Goal: Task Accomplishment & Management: Manage account settings

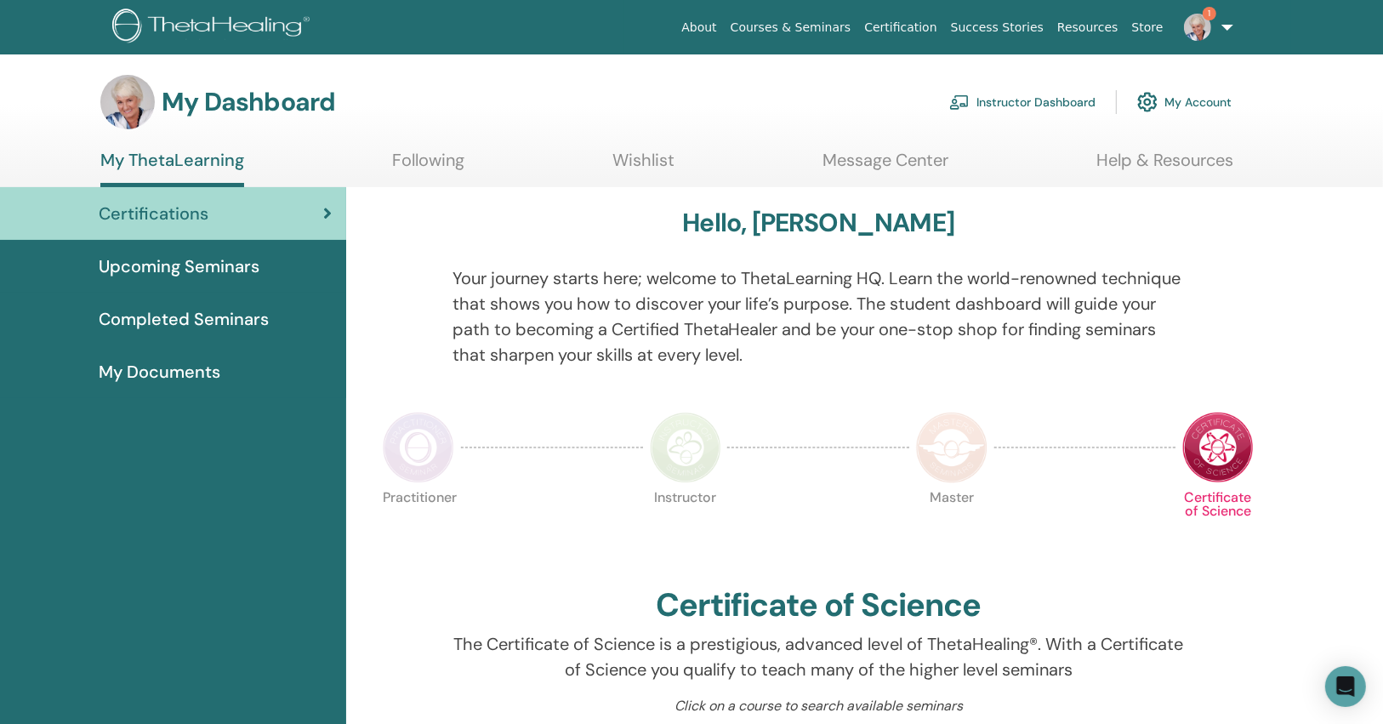
click at [1014, 105] on link "Instructor Dashboard" at bounding box center [1022, 101] width 146 height 37
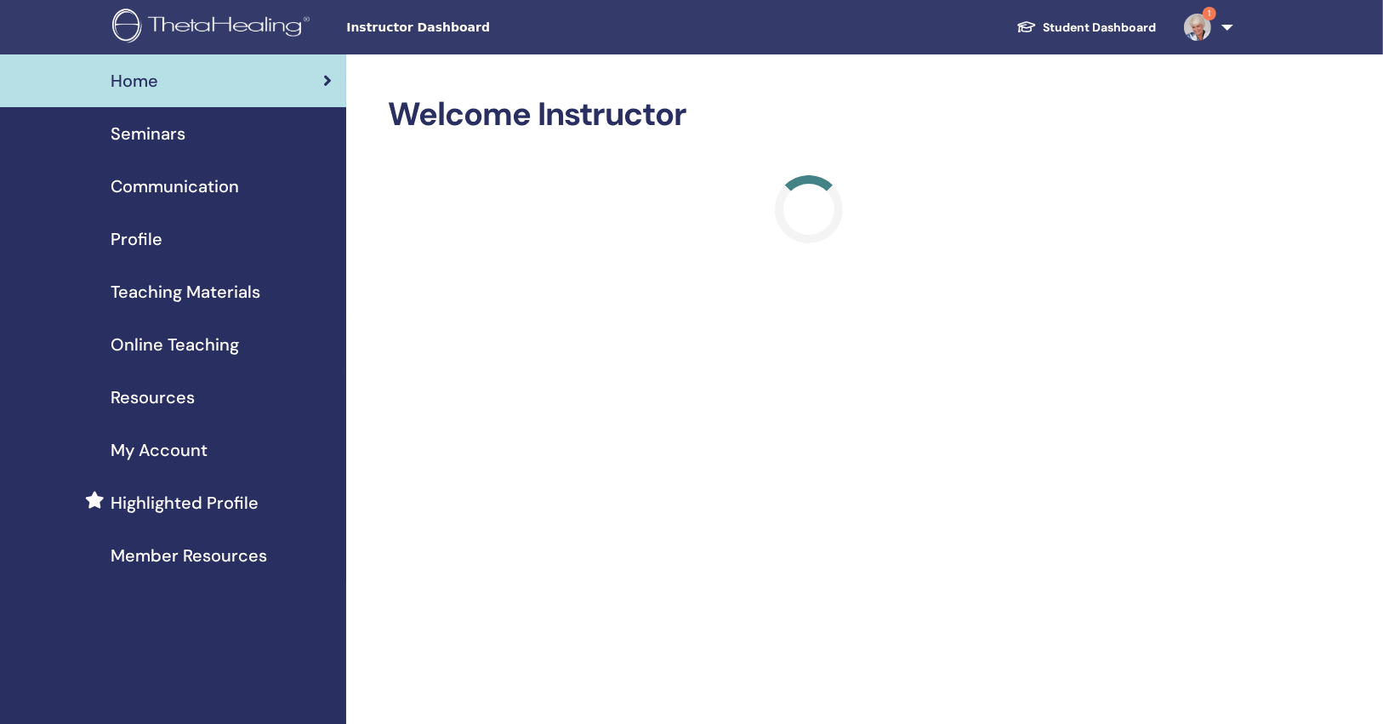
click at [248, 138] on div "Seminars" at bounding box center [173, 134] width 319 height 26
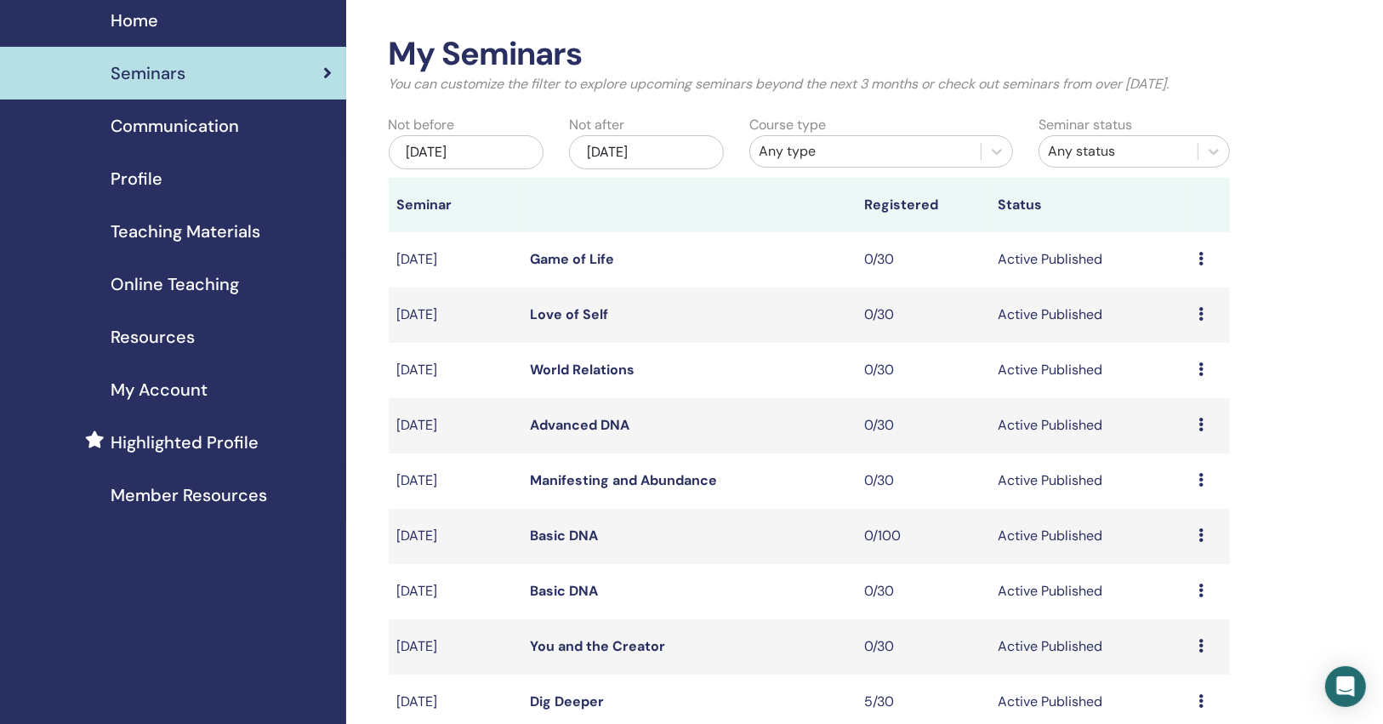
scroll to position [136, 0]
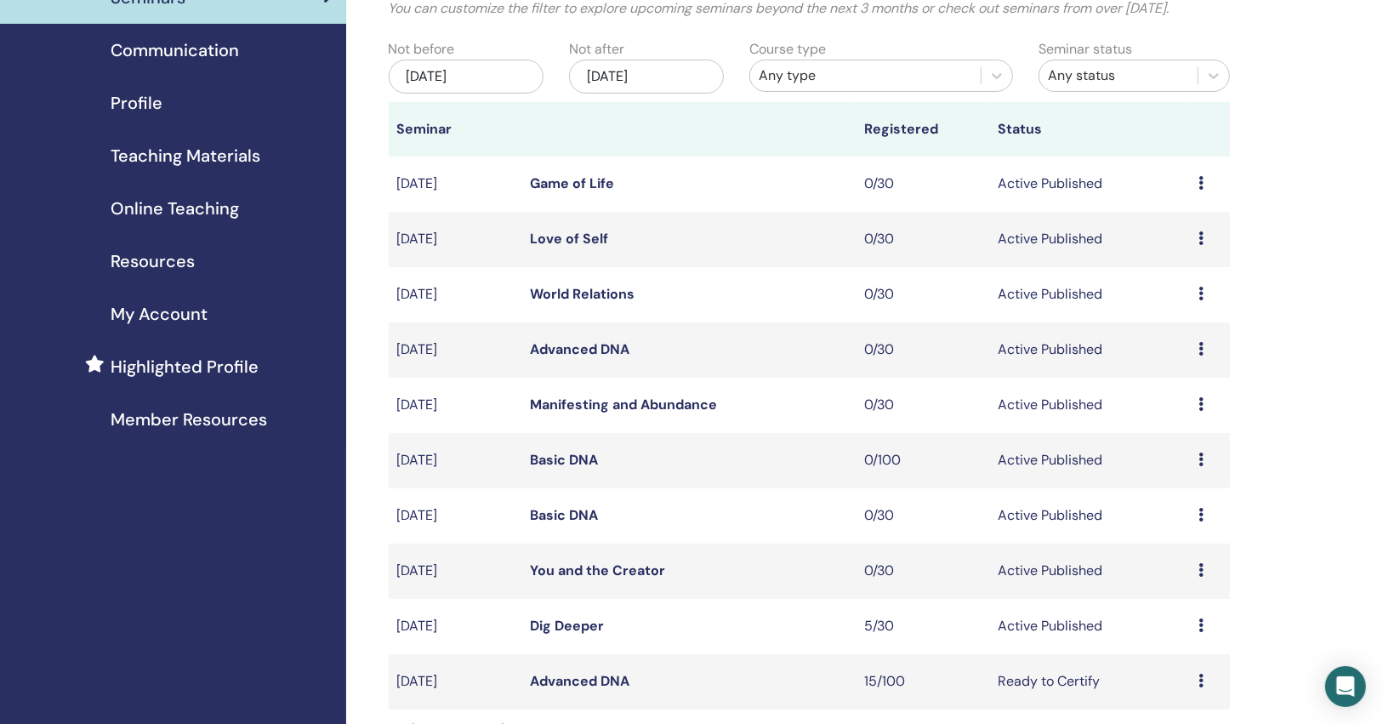
click at [578, 624] on link "Dig Deeper" at bounding box center [568, 626] width 74 height 18
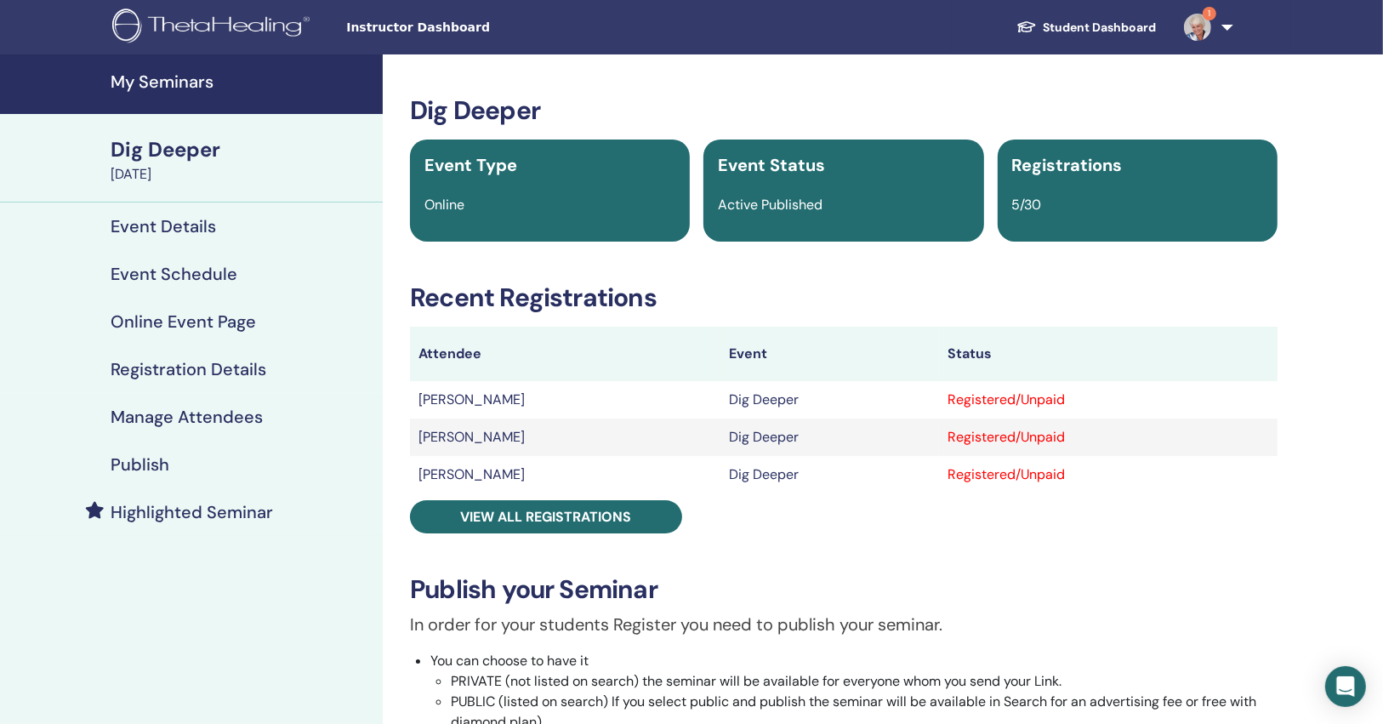
click at [276, 454] on div "Publish" at bounding box center [192, 464] width 356 height 20
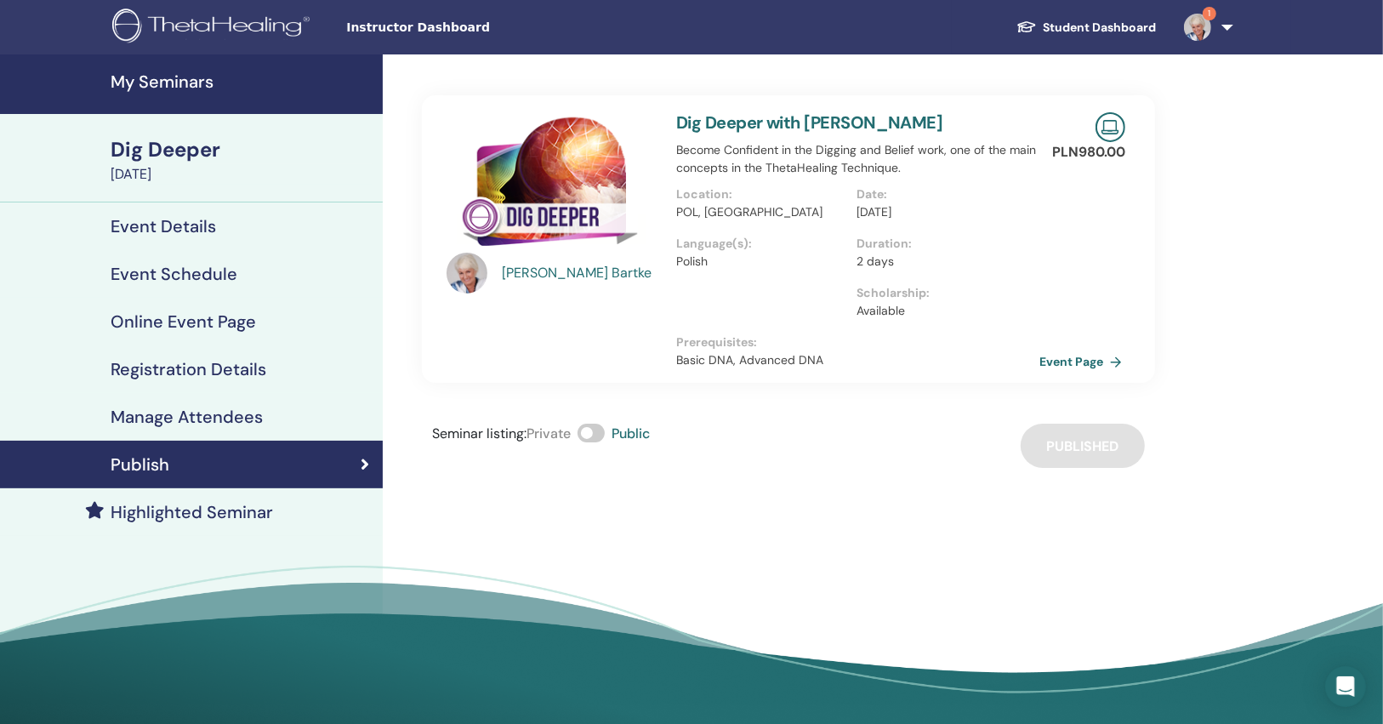
click at [1116, 360] on link "Event Page" at bounding box center [1083, 362] width 89 height 26
